Goal: Complete application form

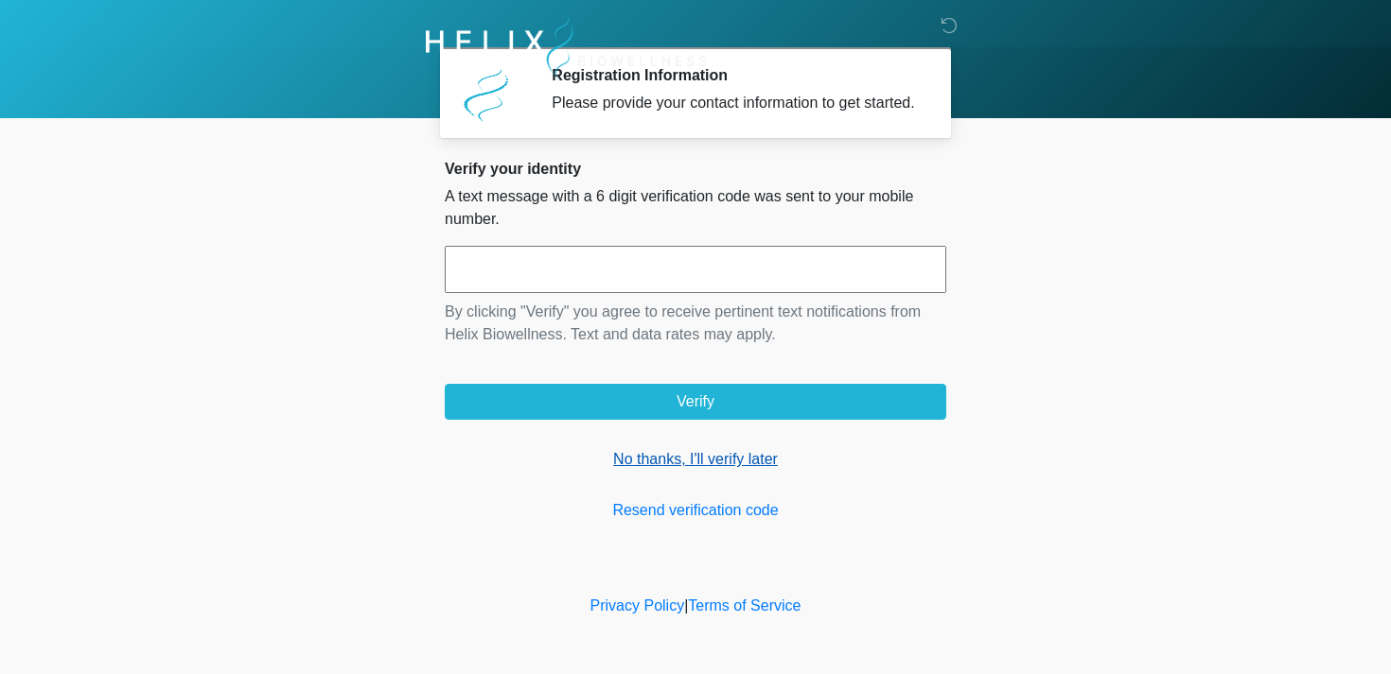
click at [667, 471] on link "No thanks, I'll verify later" at bounding box center [695, 459] width 501 height 23
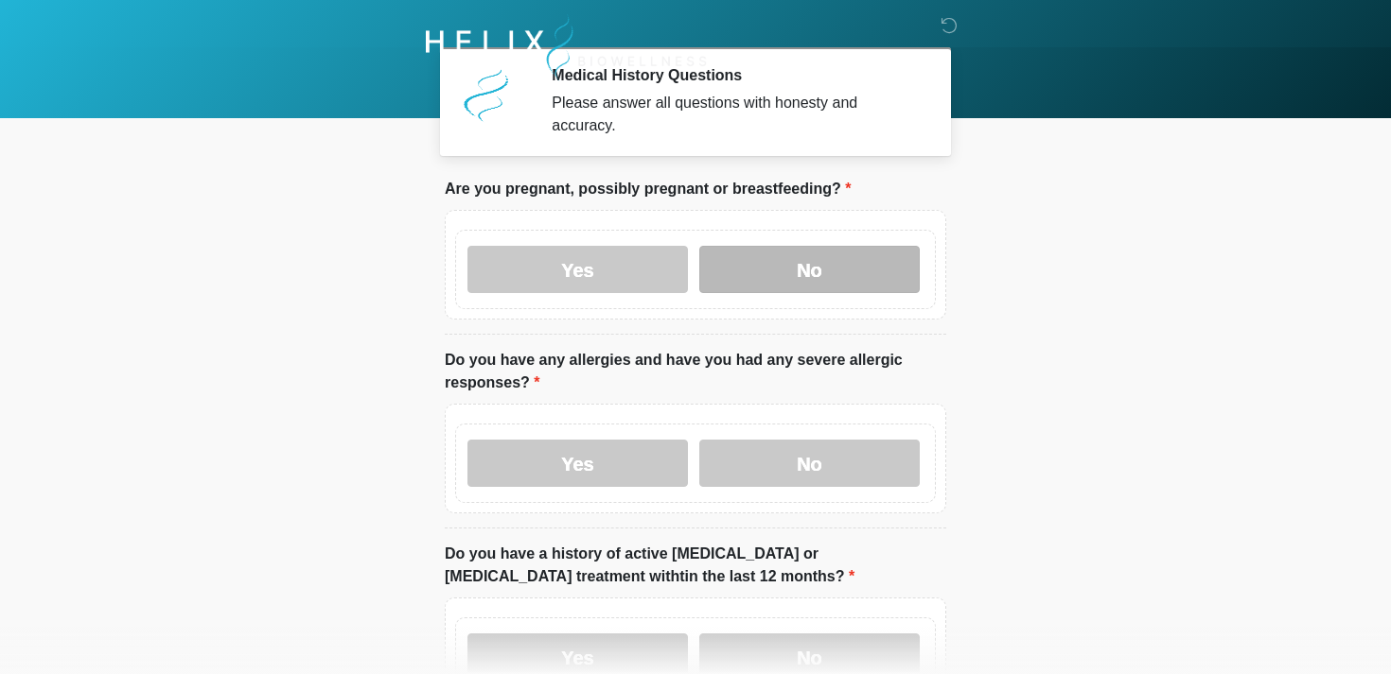
click at [775, 271] on label "No" at bounding box center [809, 269] width 220 height 47
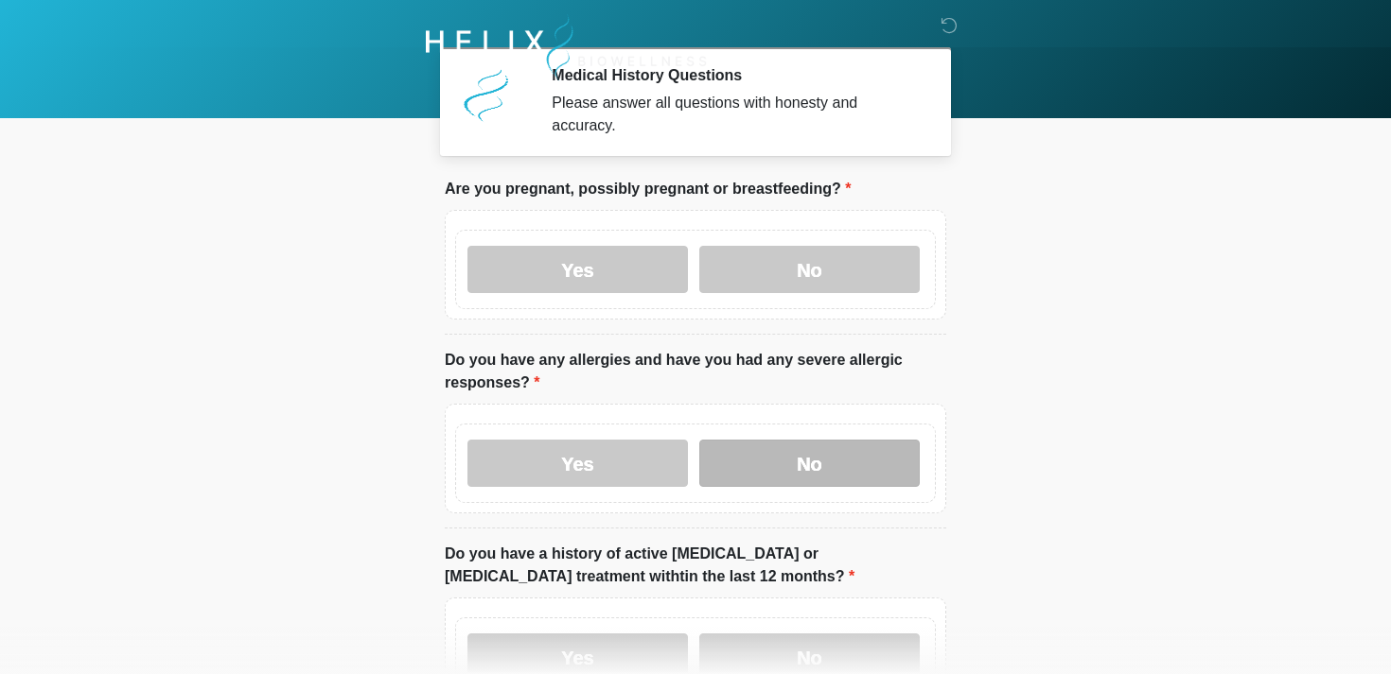
click at [767, 462] on label "No" at bounding box center [809, 463] width 220 height 47
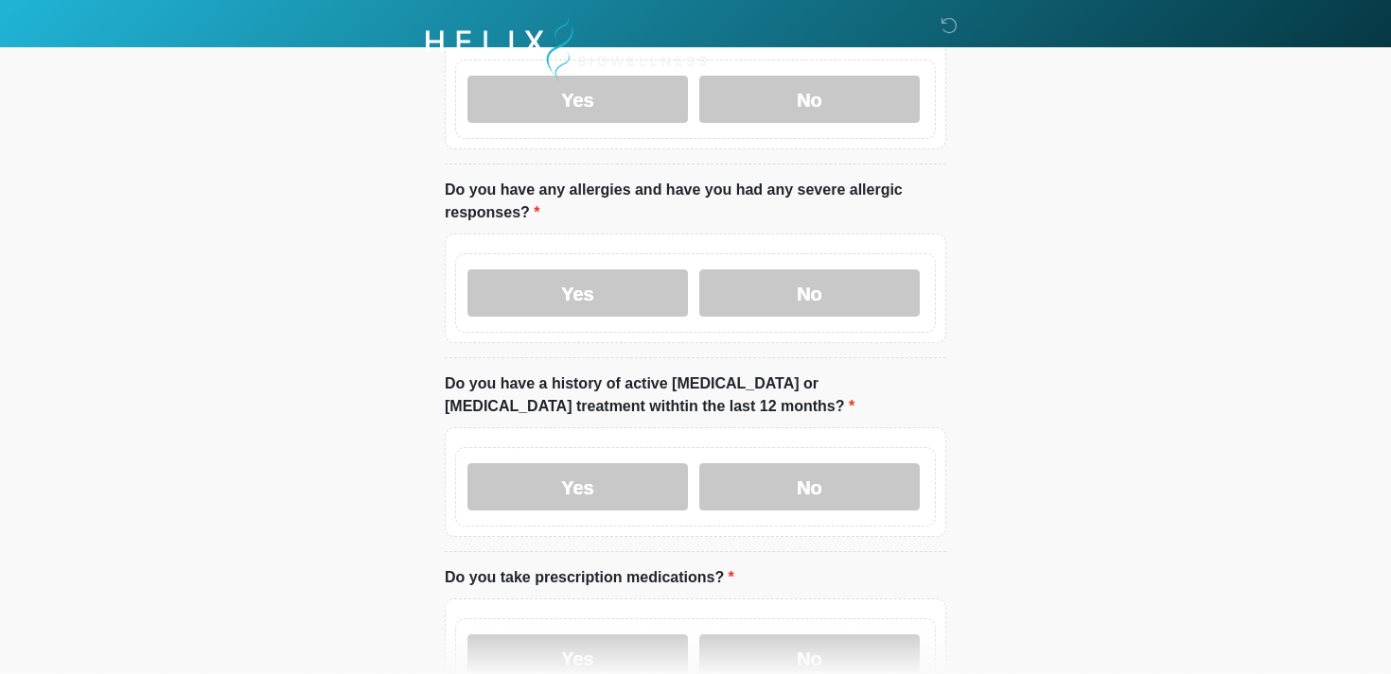
scroll to position [178, 0]
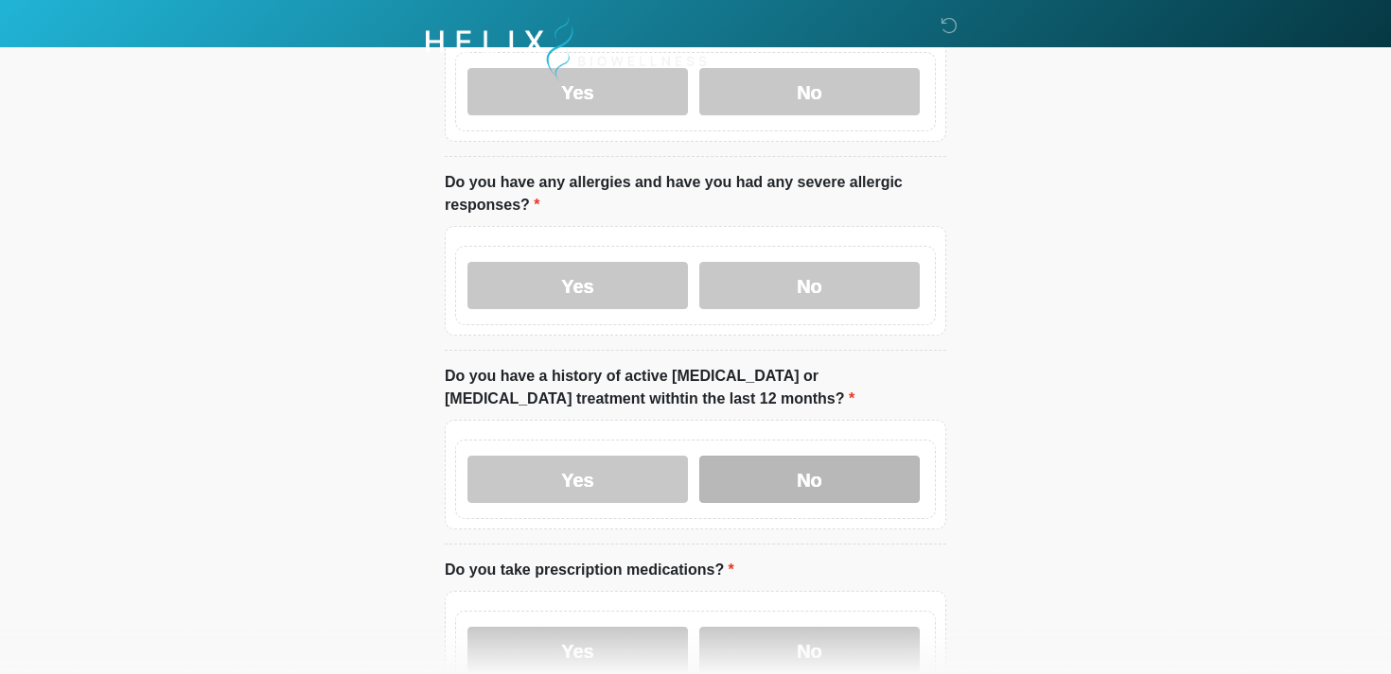
click at [737, 472] on label "No" at bounding box center [809, 479] width 220 height 47
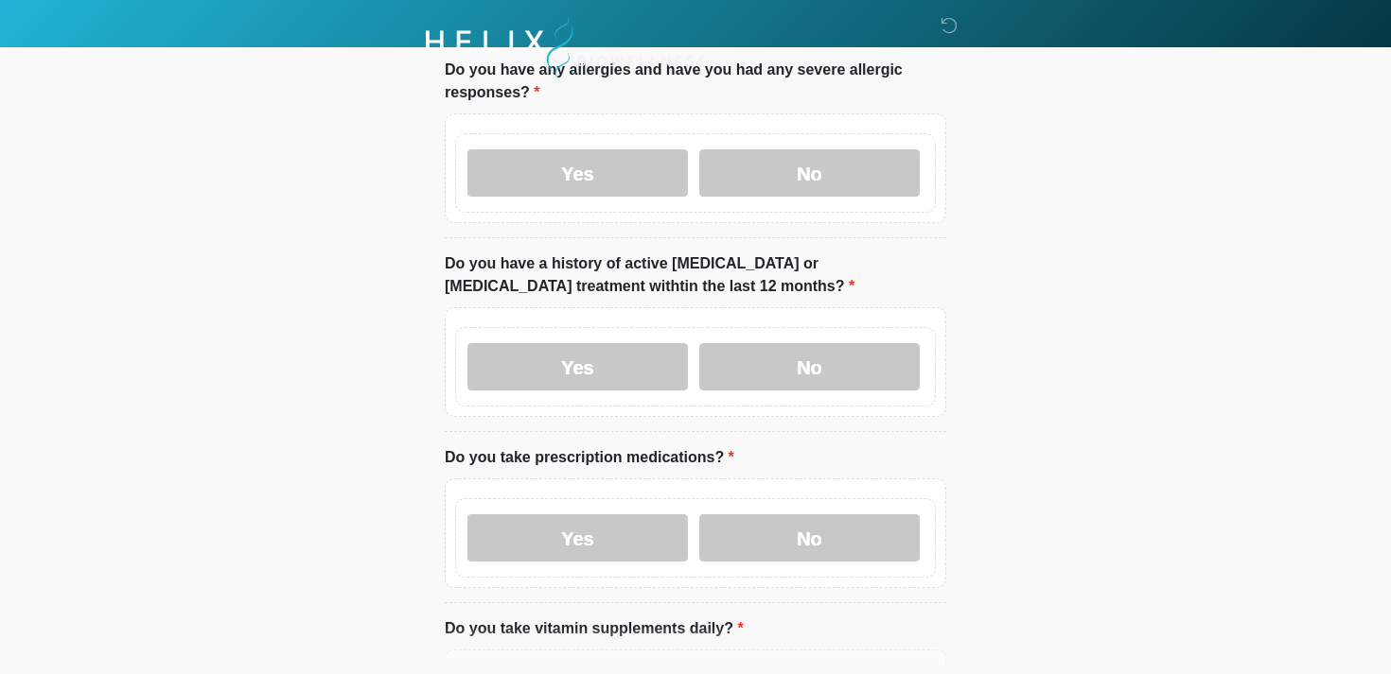
scroll to position [343, 0]
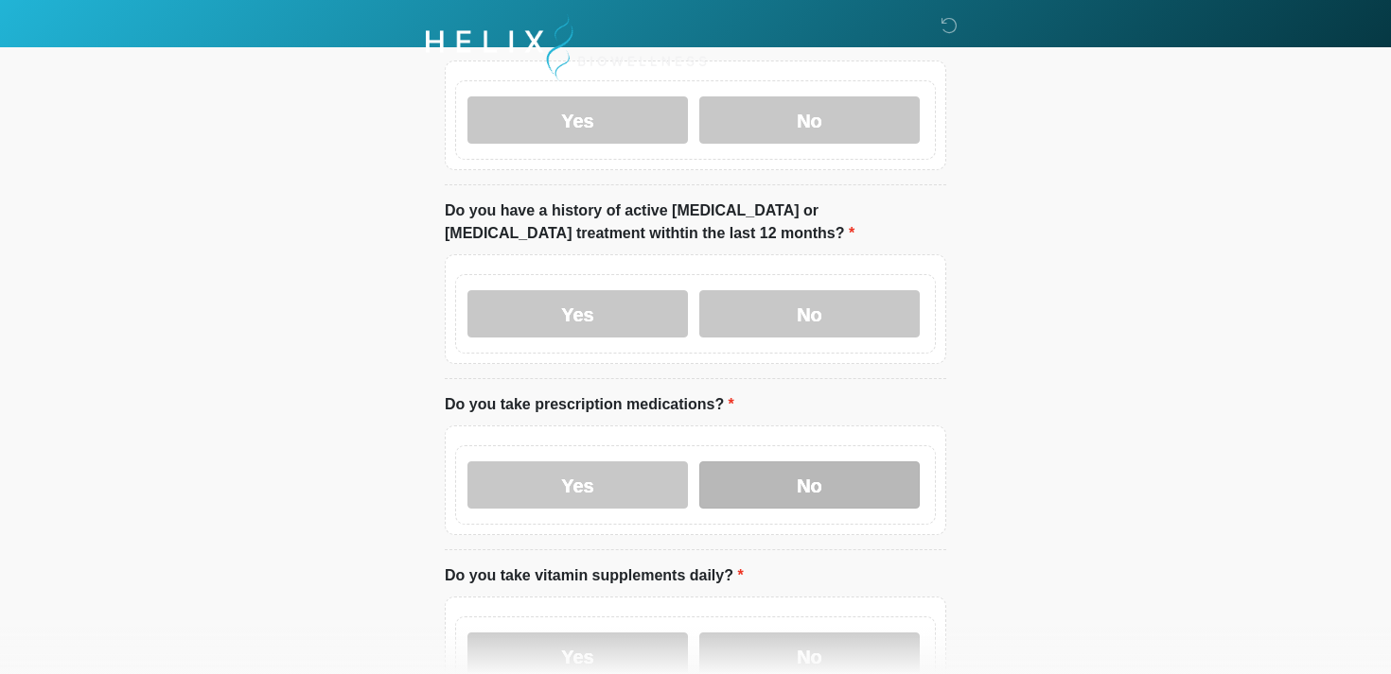
click at [763, 483] on label "No" at bounding box center [809, 485] width 220 height 47
click at [762, 647] on label "No" at bounding box center [809, 656] width 220 height 47
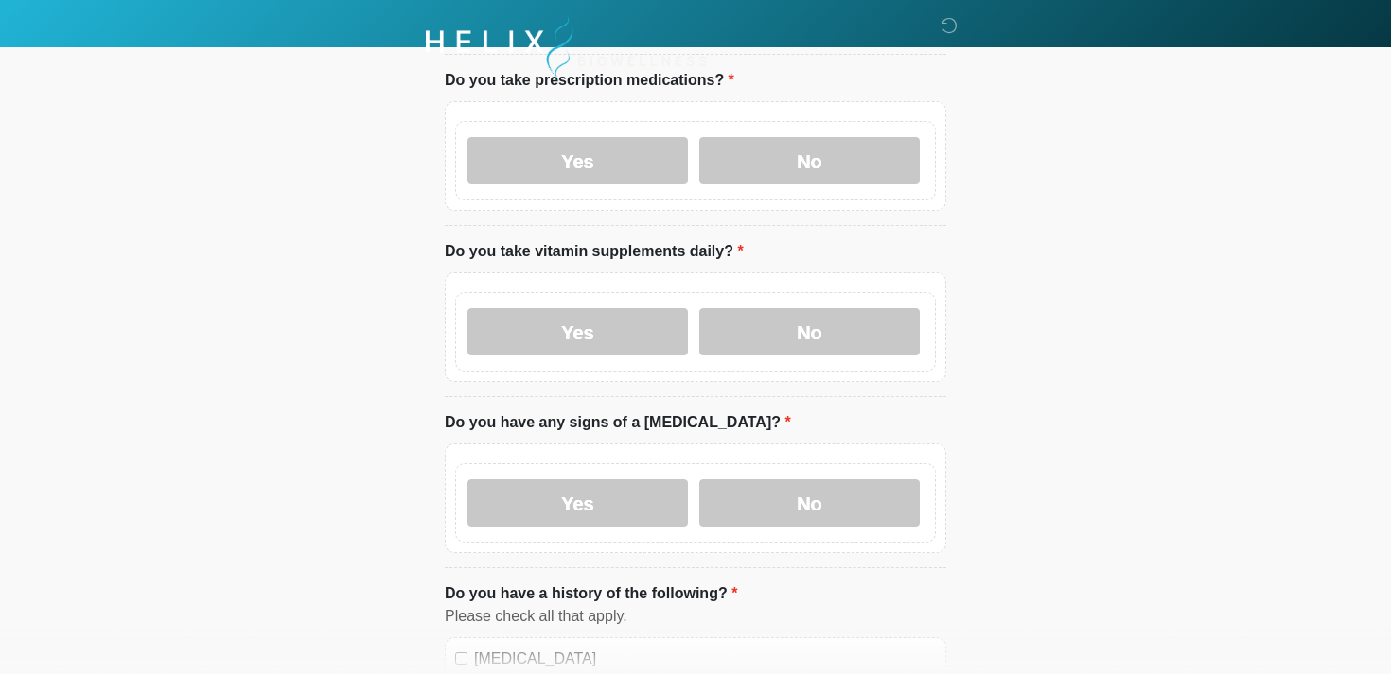
scroll to position [705, 0]
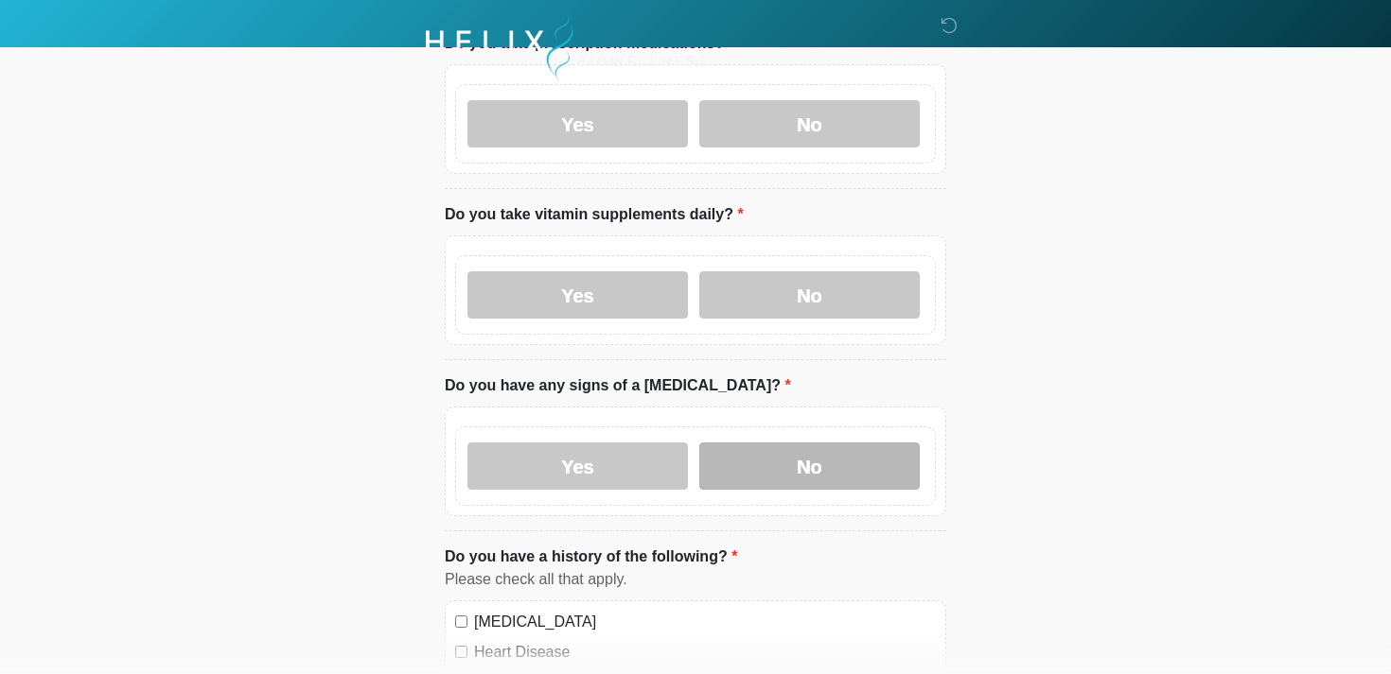
click at [750, 474] on label "No" at bounding box center [809, 466] width 220 height 47
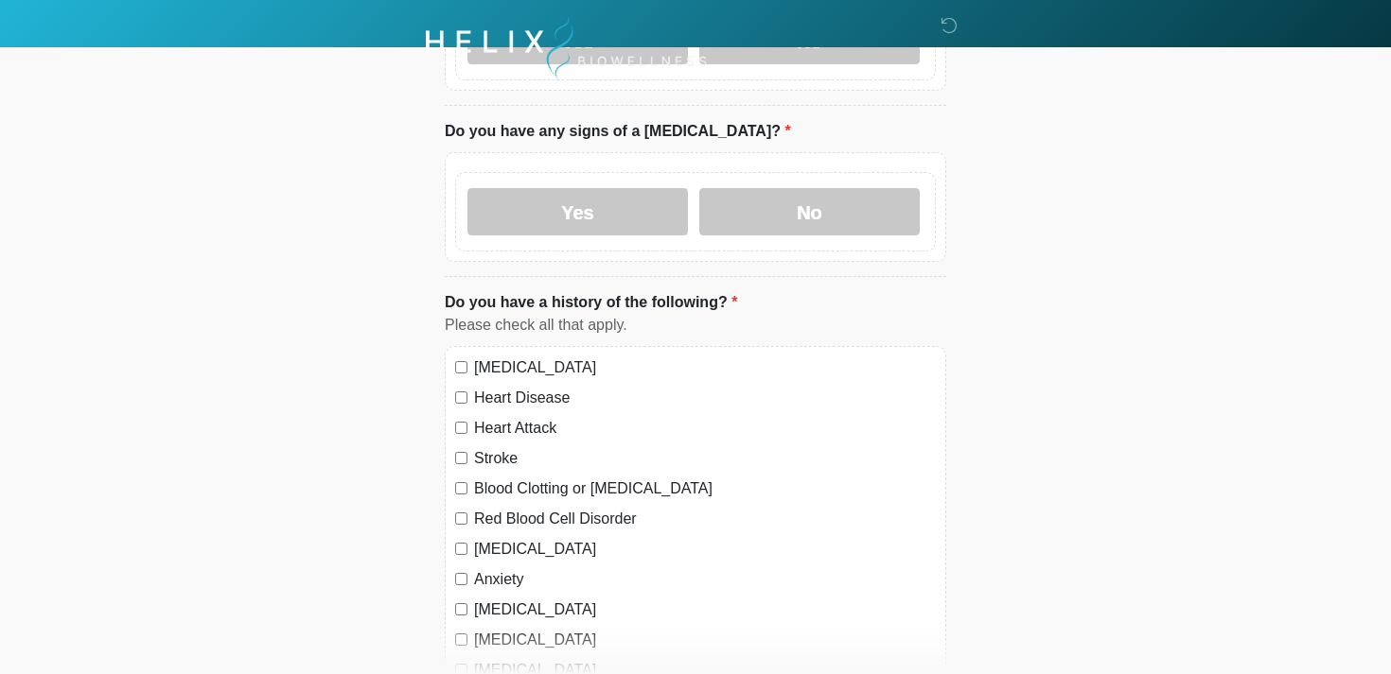
scroll to position [1104, 0]
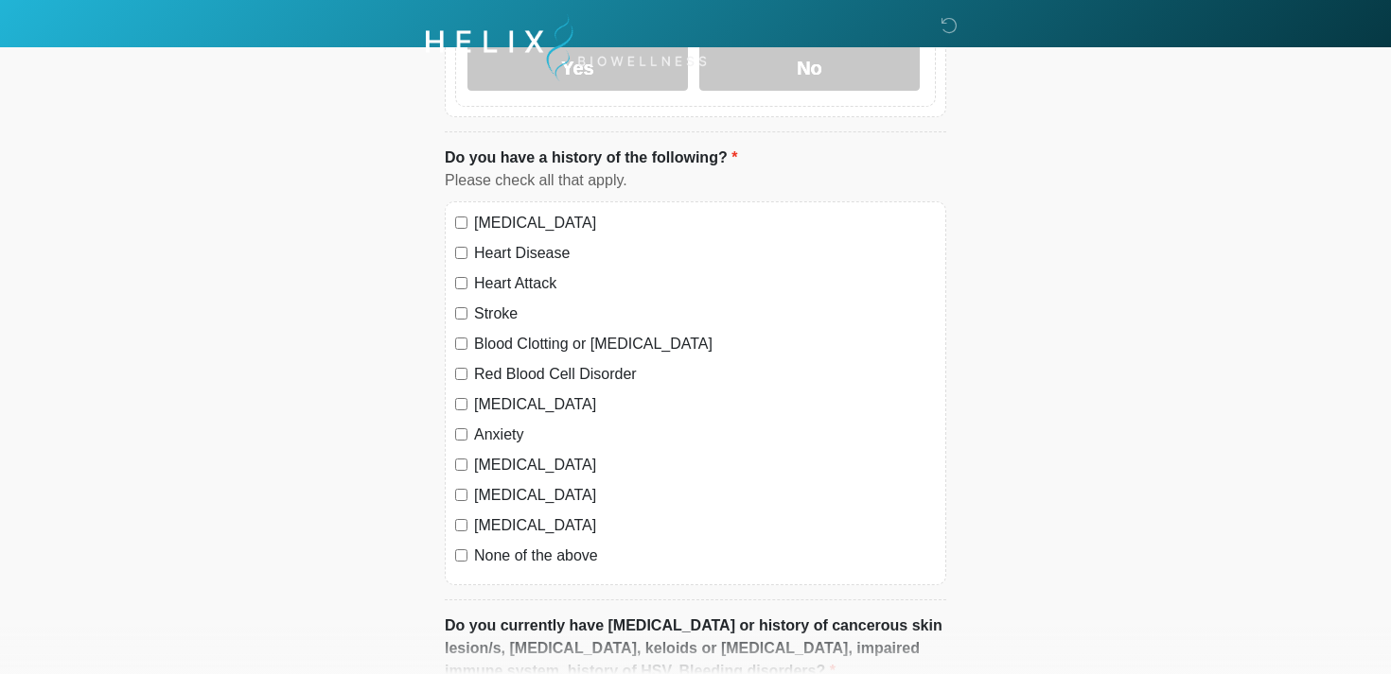
click at [467, 552] on div "None of the above" at bounding box center [695, 556] width 481 height 23
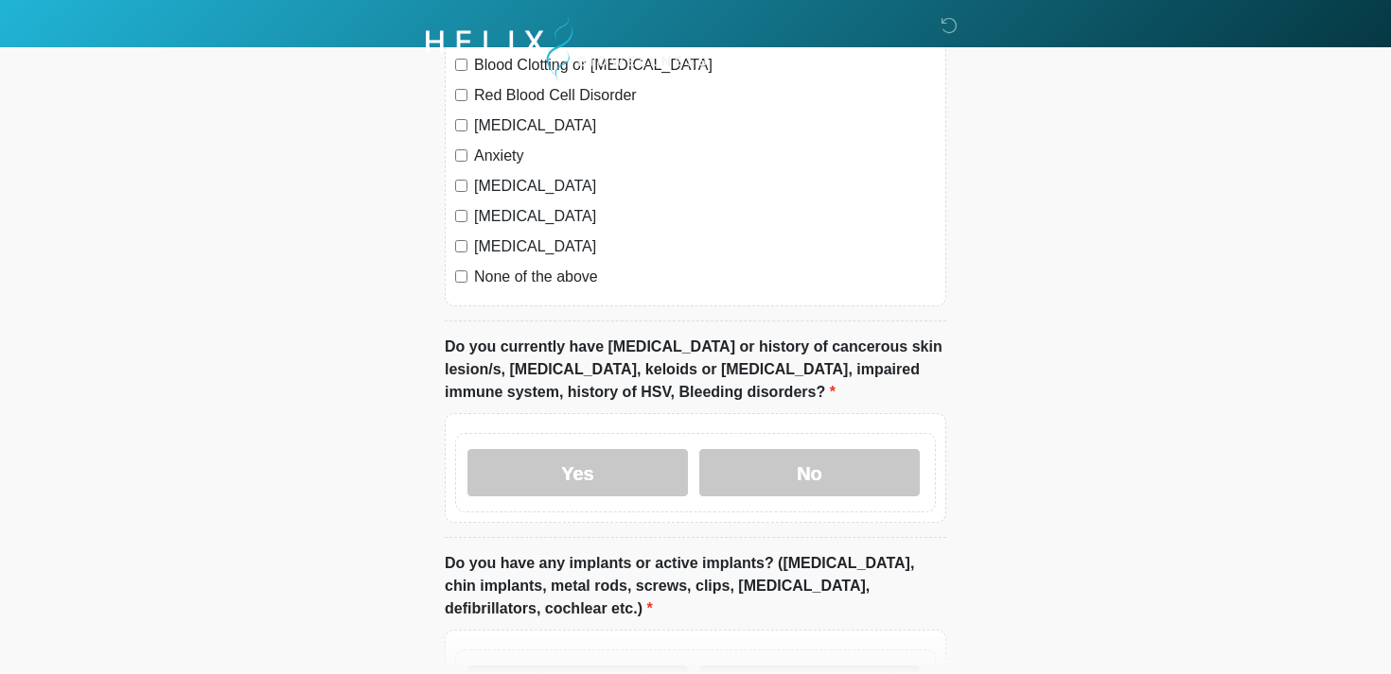
scroll to position [1429, 0]
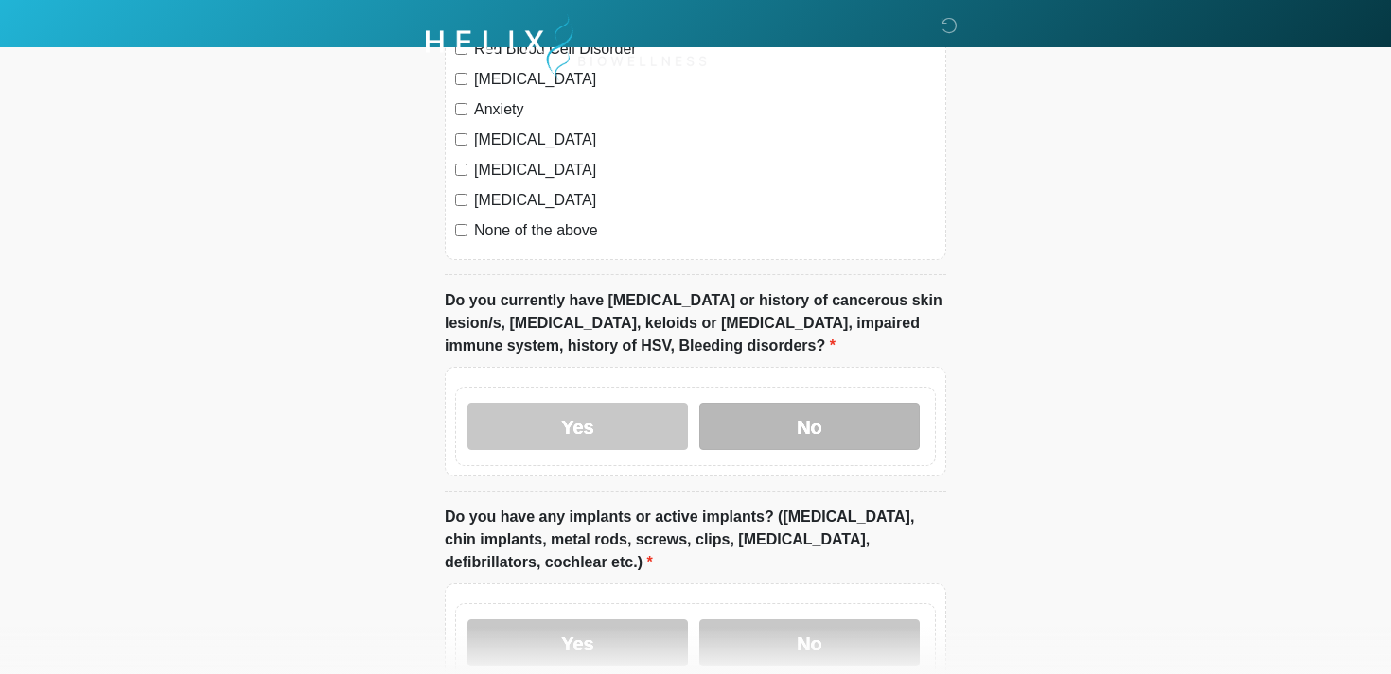
click at [754, 427] on label "No" at bounding box center [809, 426] width 220 height 47
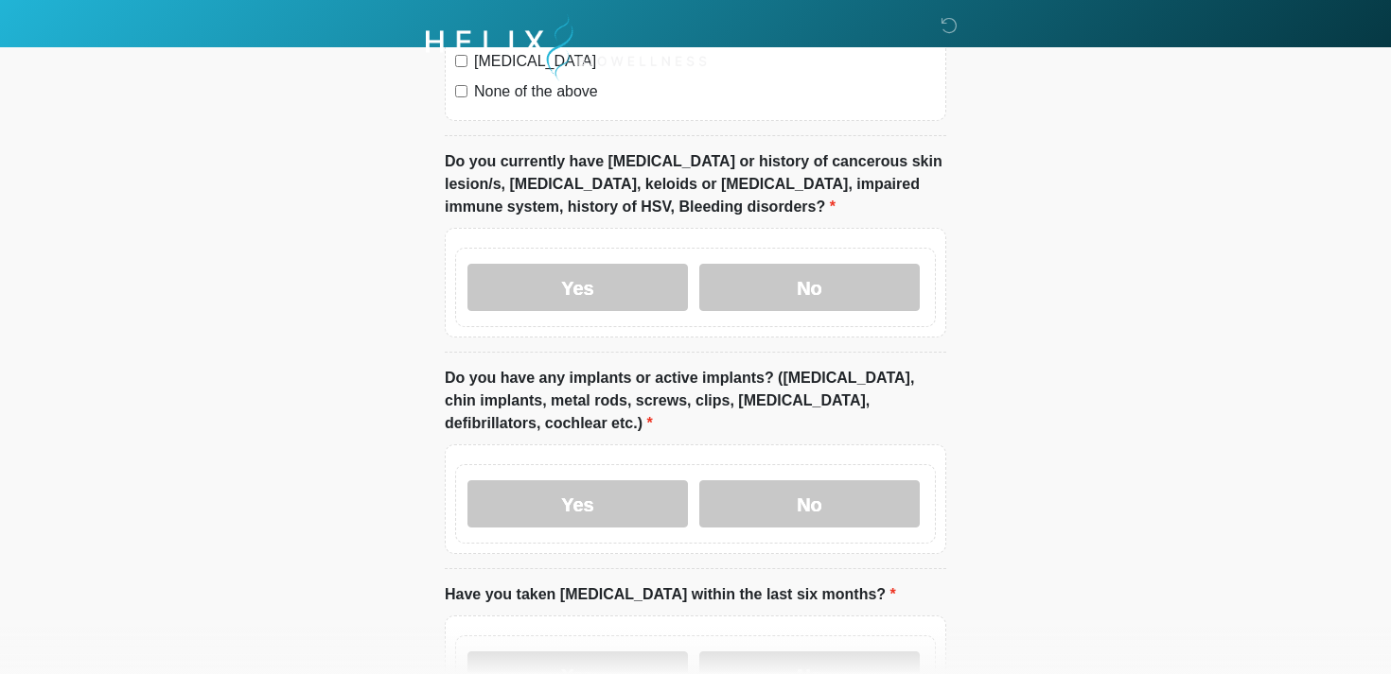
scroll to position [1646, 0]
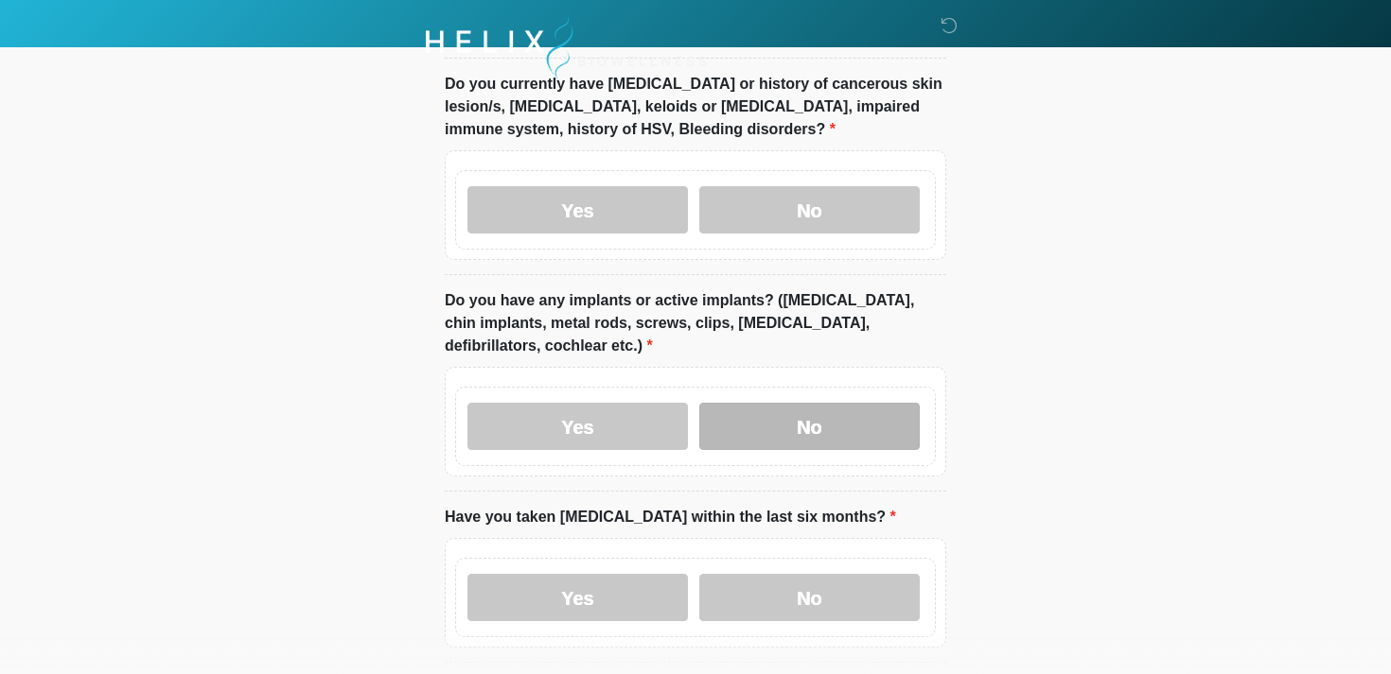
click at [778, 424] on label "No" at bounding box center [809, 426] width 220 height 47
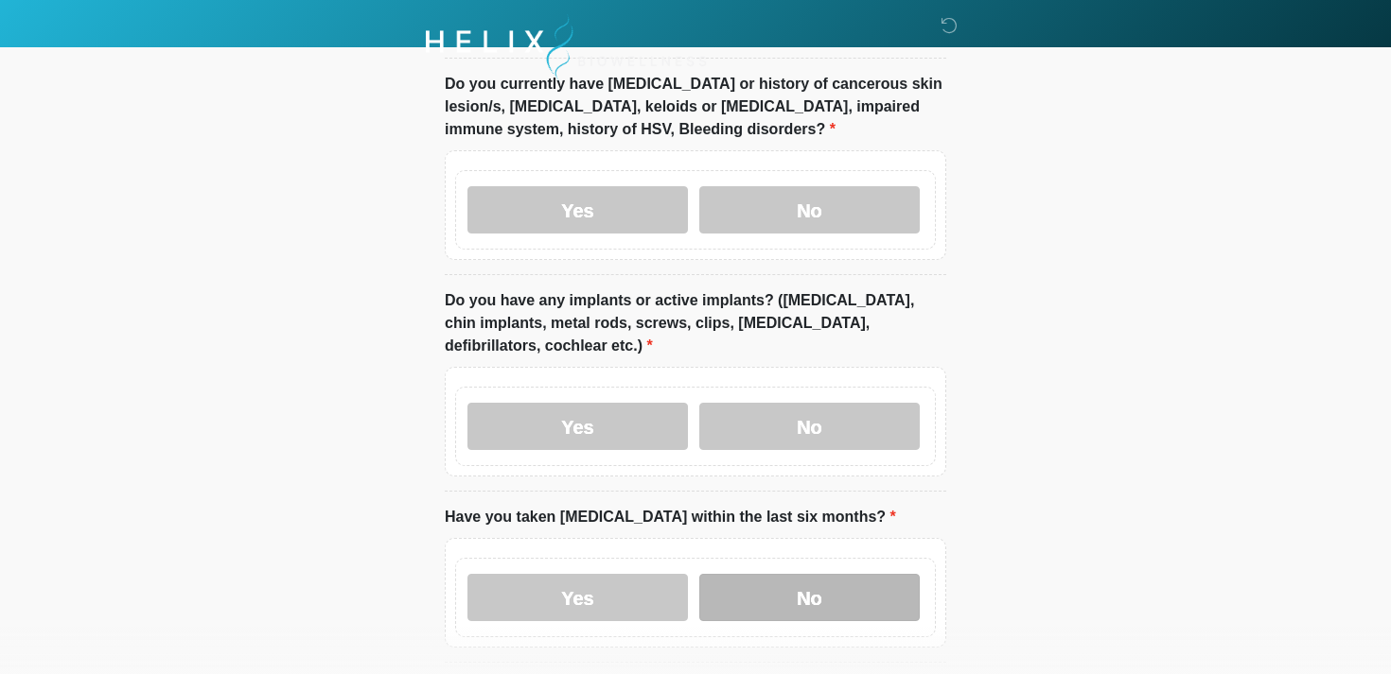
click at [781, 592] on label "No" at bounding box center [809, 597] width 220 height 47
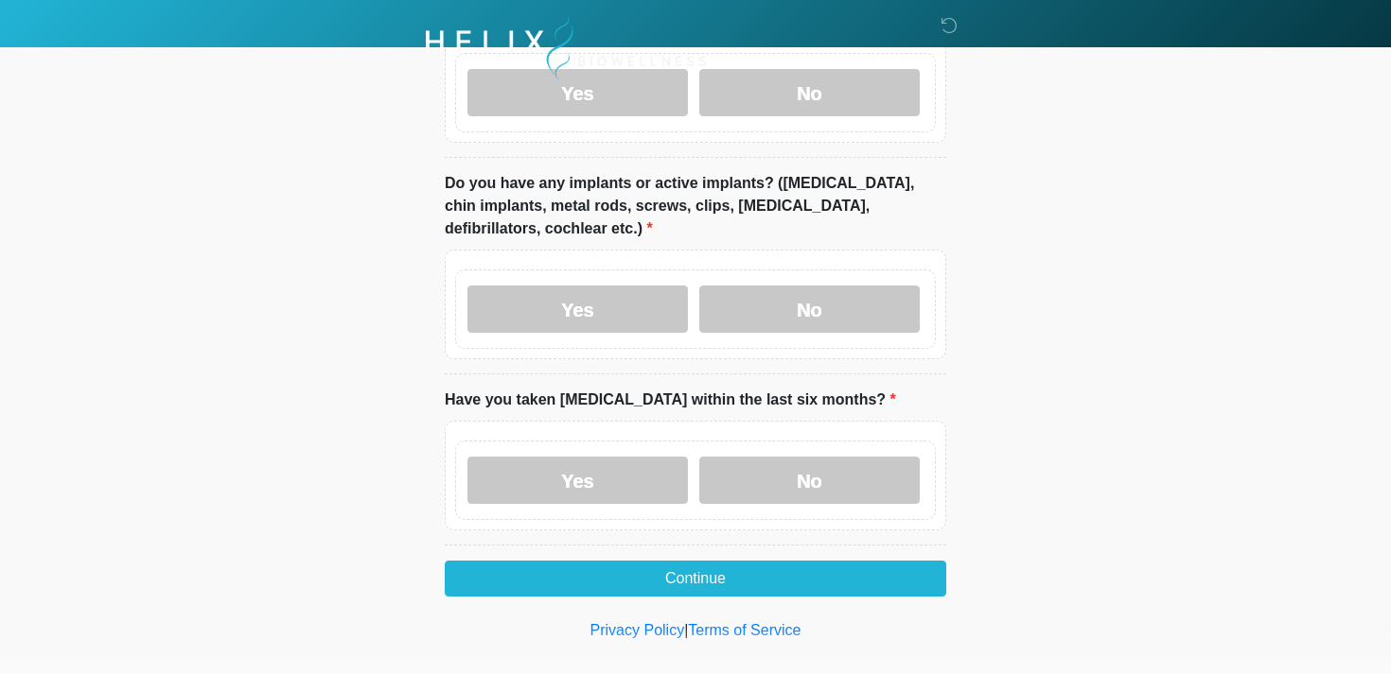
scroll to position [1783, 0]
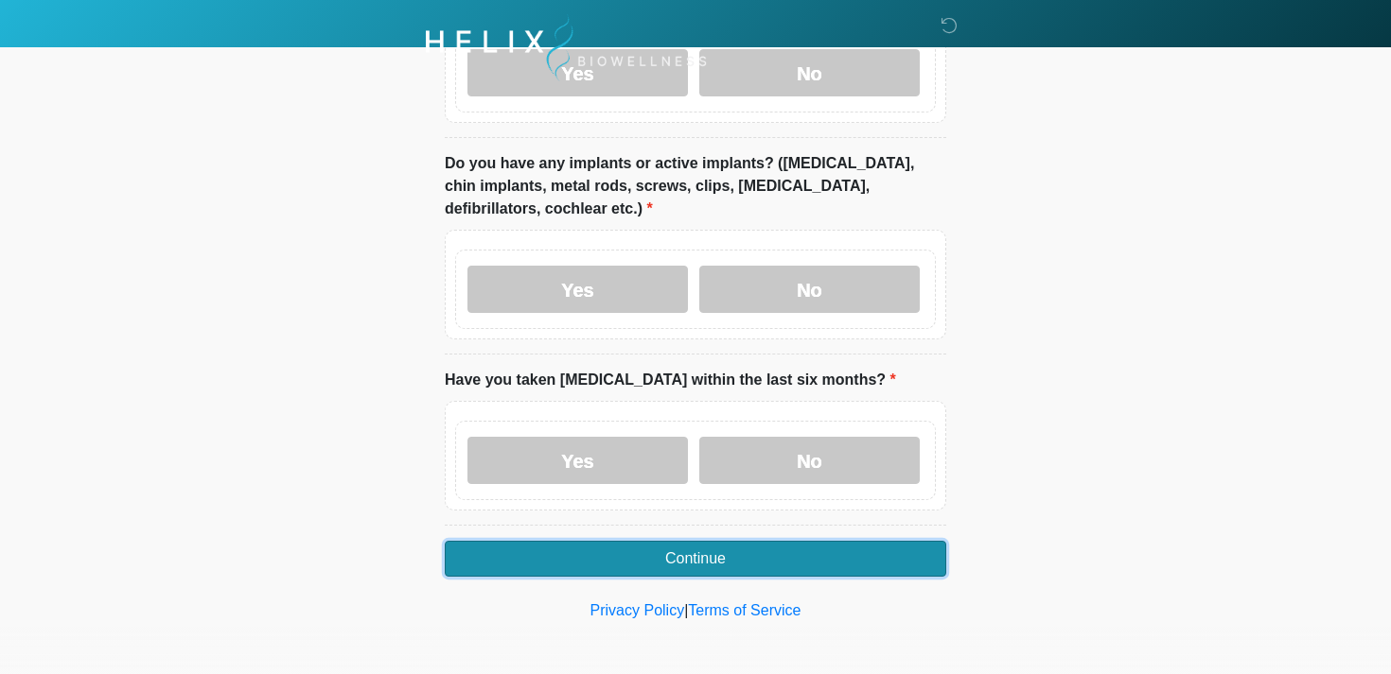
click at [666, 560] on button "Continue" at bounding box center [695, 559] width 501 height 36
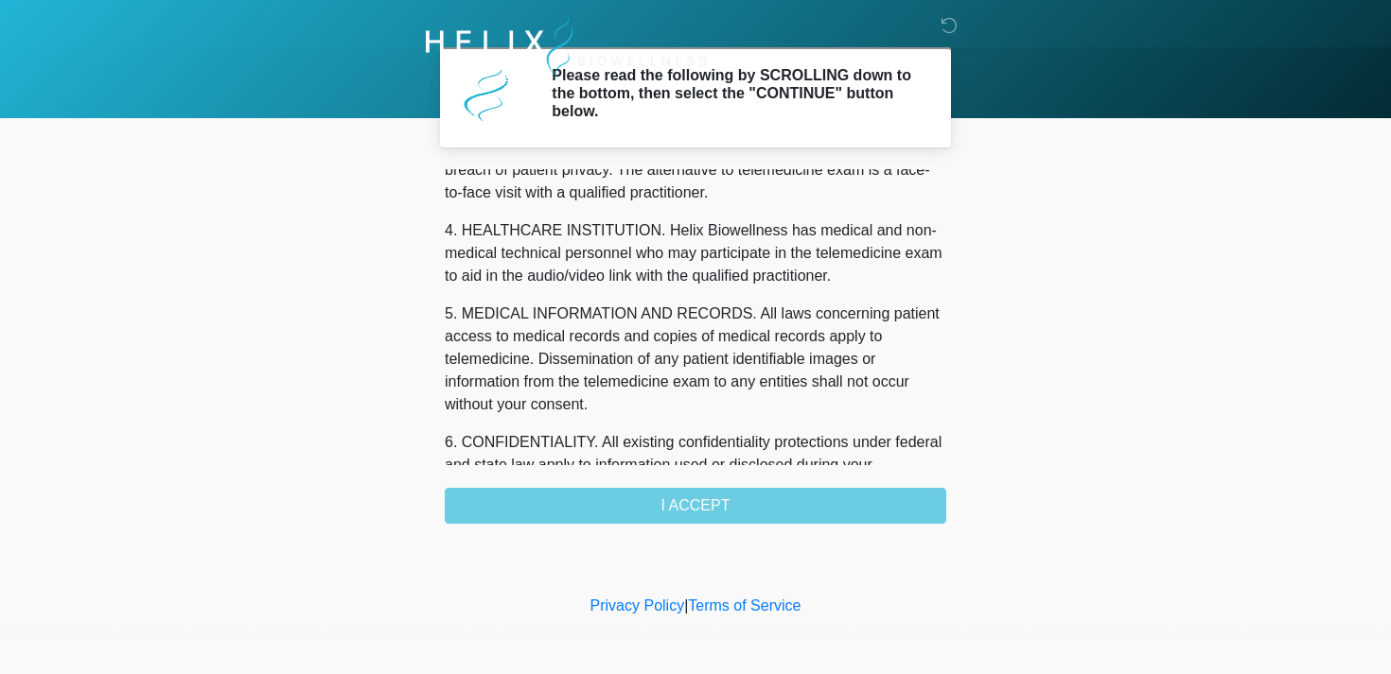
scroll to position [801, 0]
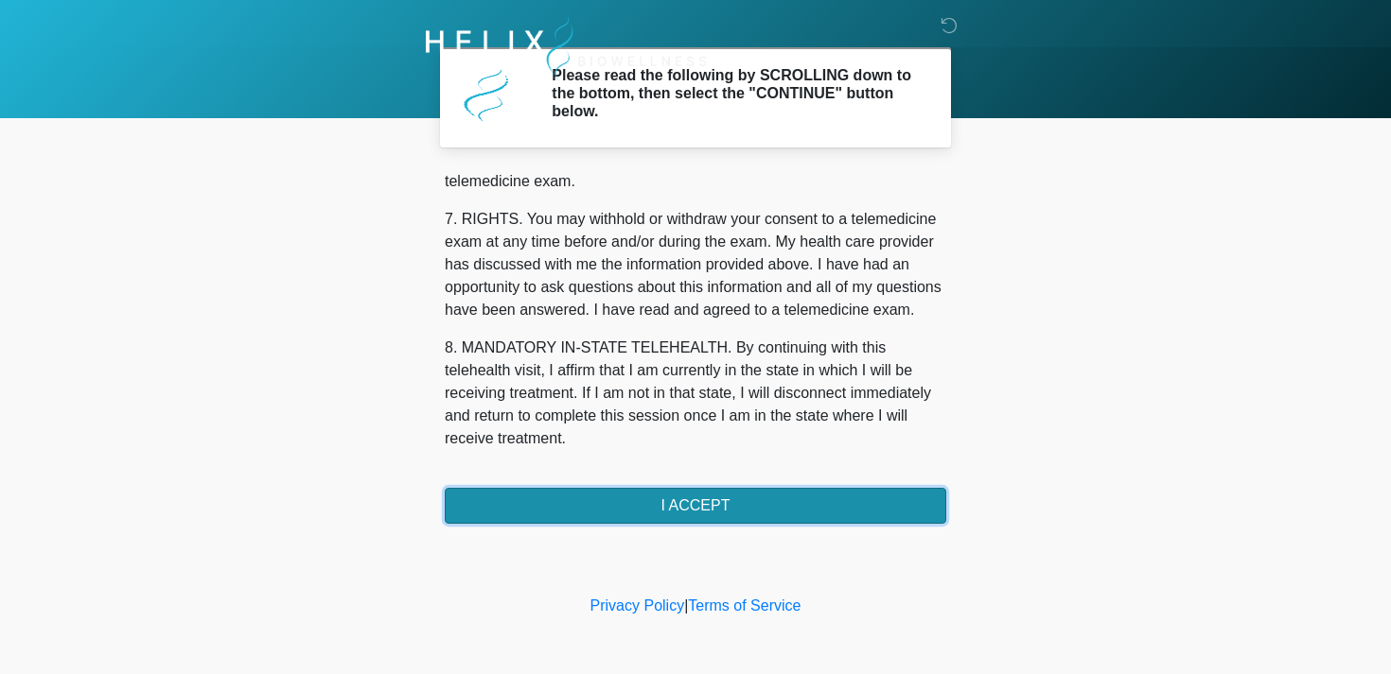
click at [538, 504] on button "I ACCEPT" at bounding box center [695, 506] width 501 height 36
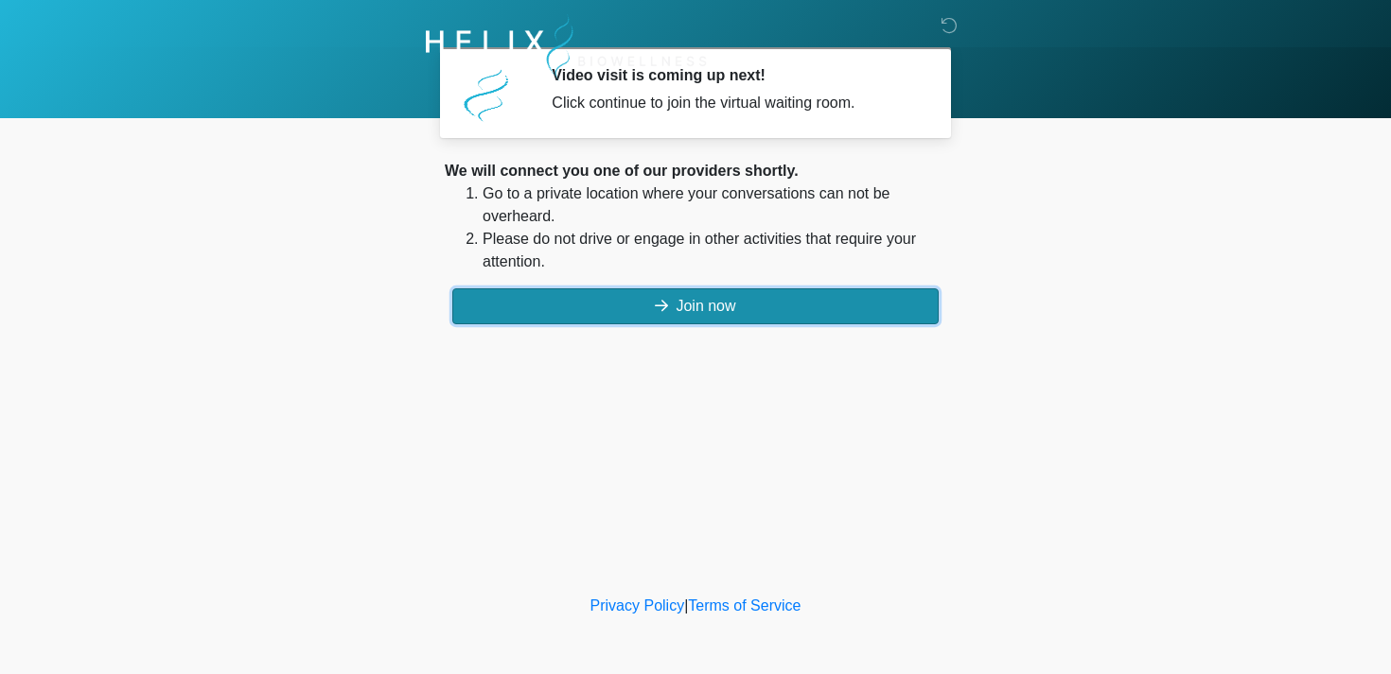
click at [616, 307] on button "Join now" at bounding box center [695, 307] width 486 height 36
